Goal: Navigation & Orientation: Find specific page/section

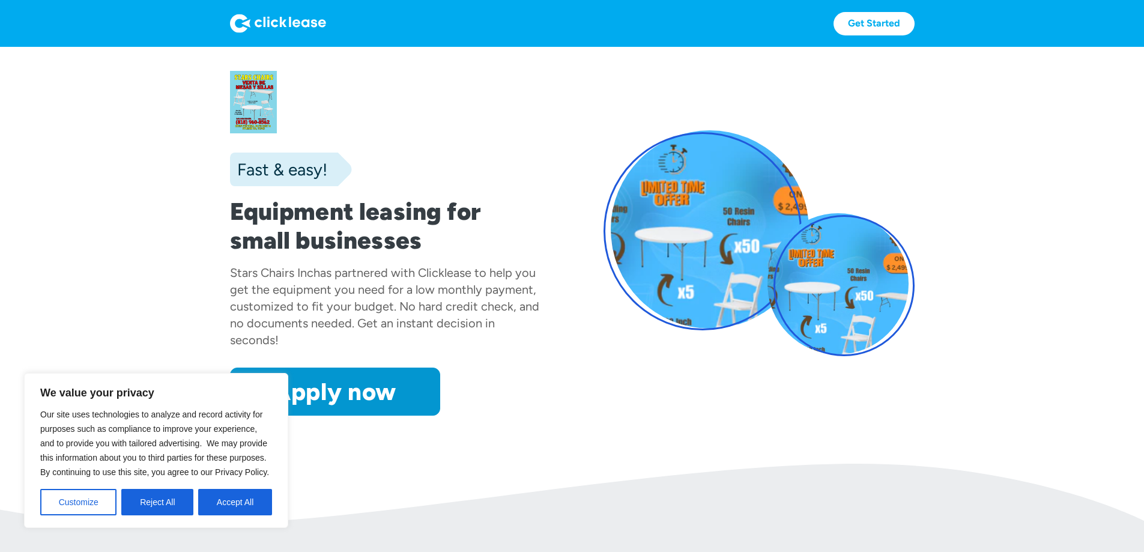
click at [230, 174] on div "Fast & easy!" at bounding box center [278, 169] width 97 height 24
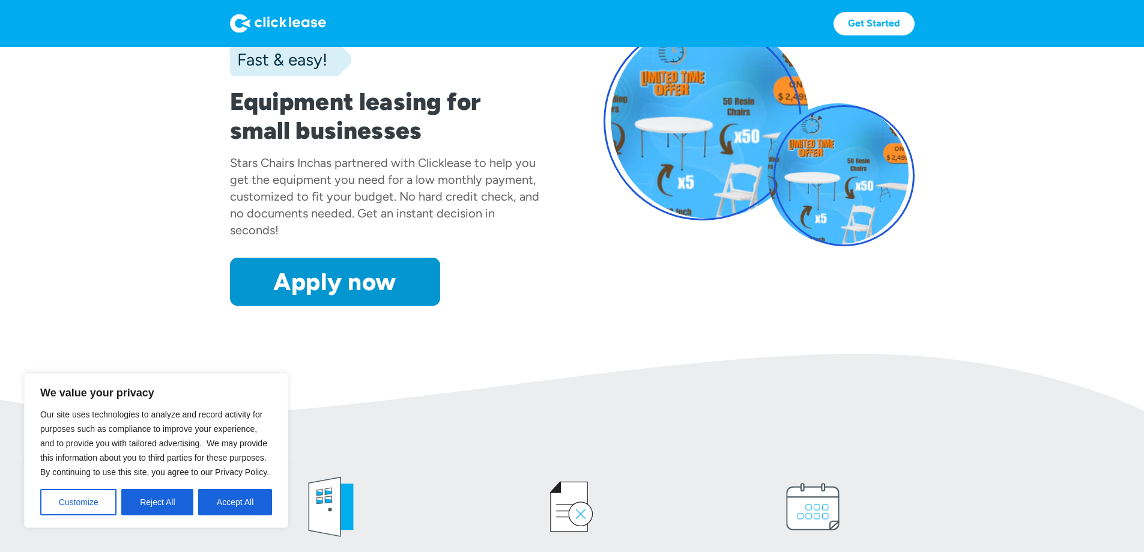
scroll to position [300, 0]
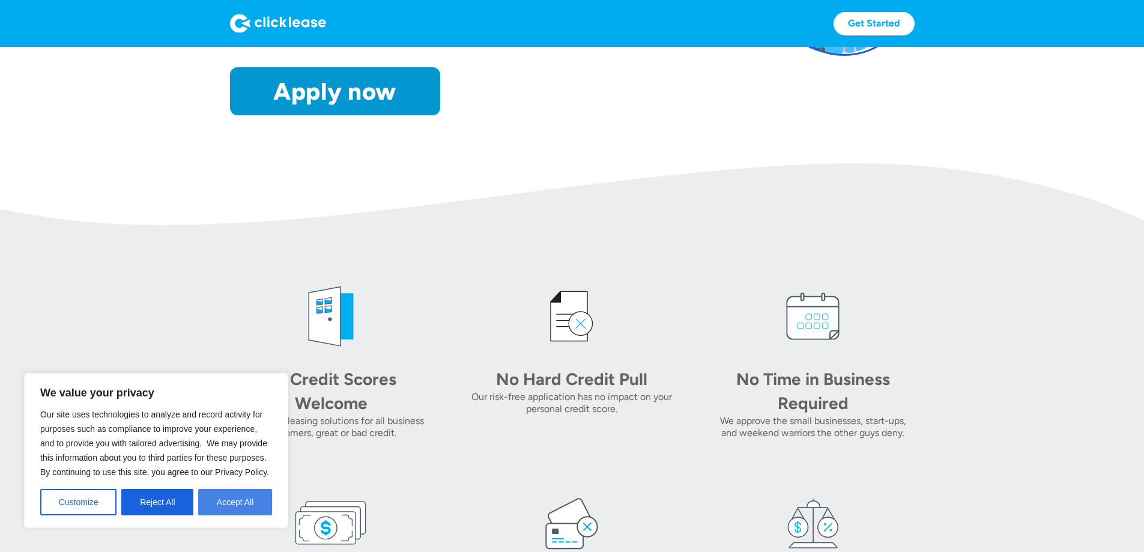
click at [249, 509] on button "Accept All" at bounding box center [235, 502] width 74 height 26
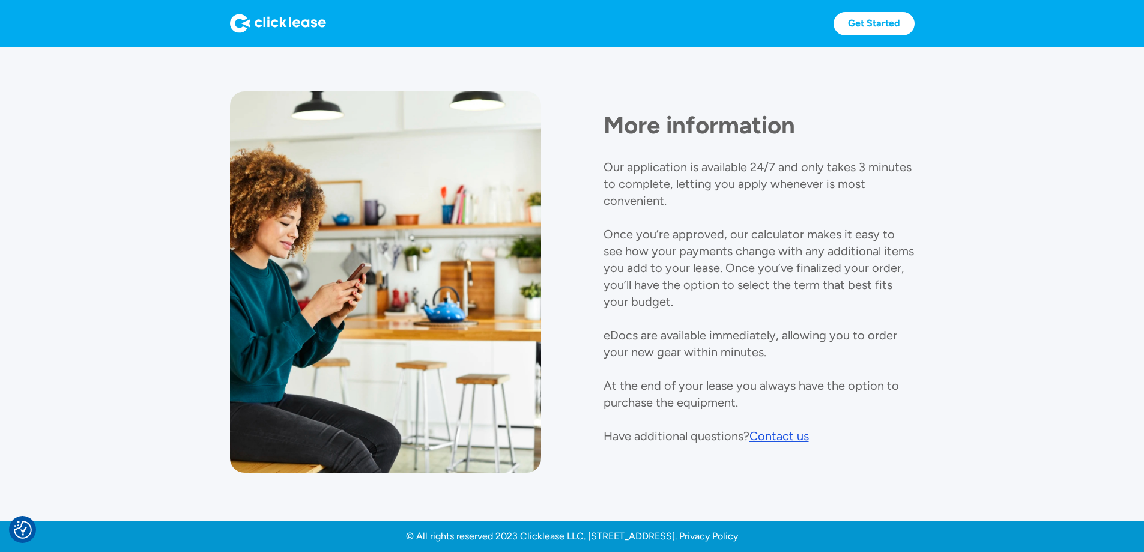
scroll to position [0, 0]
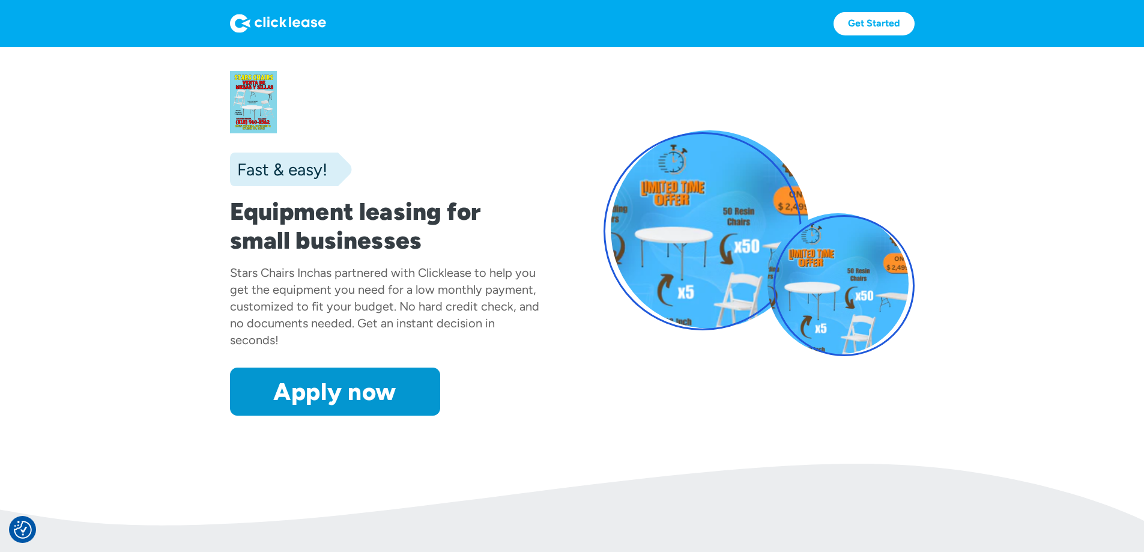
click at [915, 37] on div "Get Started Get Started" at bounding box center [572, 23] width 685 height 47
click at [915, 25] on link "Get Started" at bounding box center [874, 23] width 81 height 23
click at [230, 26] on img at bounding box center [278, 23] width 96 height 19
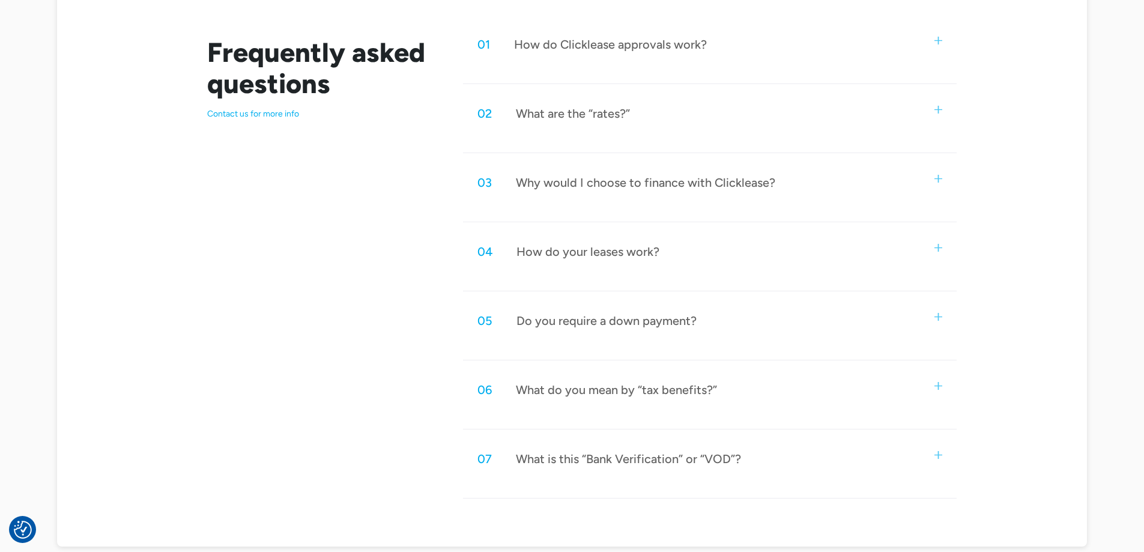
scroll to position [721, 0]
